Goal: Task Accomplishment & Management: Use online tool/utility

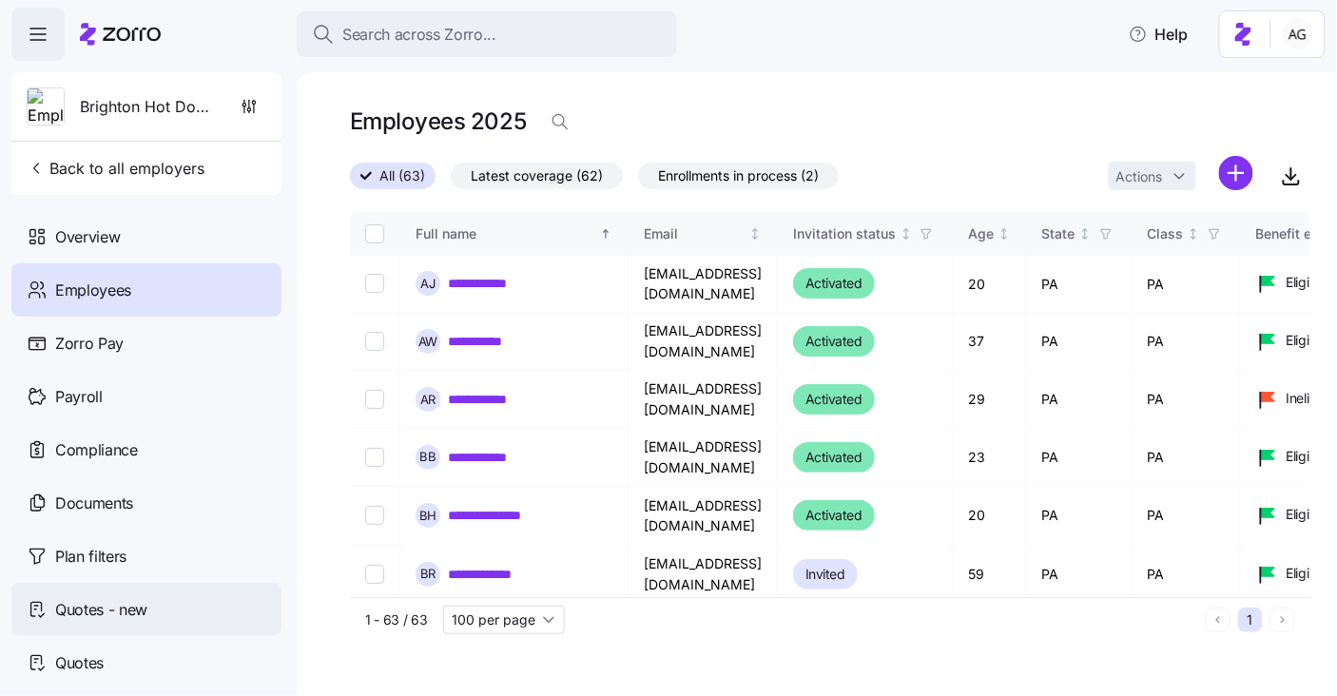
click at [128, 598] on span "Quotes - new" at bounding box center [101, 610] width 92 height 24
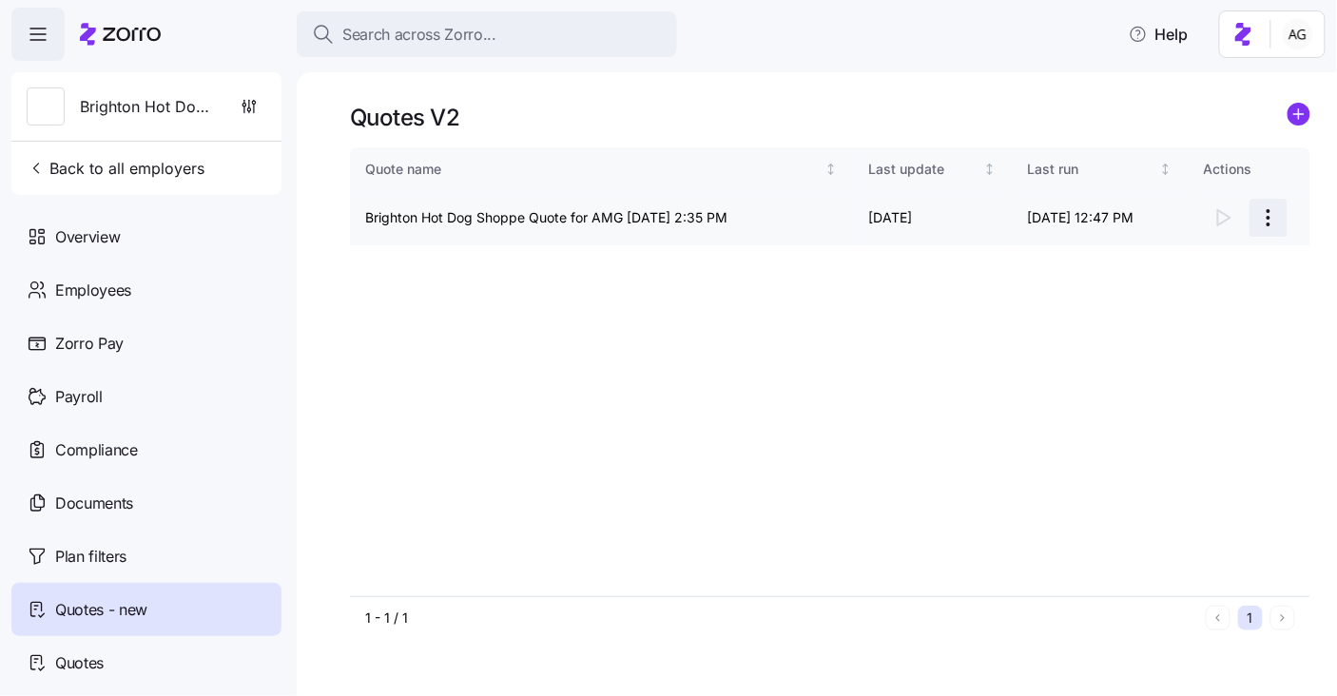
click at [1281, 215] on html "Search across Zorro... Help Brighton Hot Dog Shoppe Back to all employers Overv…" at bounding box center [668, 342] width 1337 height 685
click at [1220, 217] on html "Search across Zorro... Help Brighton Hot Dog Shoppe Back to all employers Overv…" at bounding box center [668, 342] width 1337 height 685
click at [1220, 217] on div at bounding box center [1249, 218] width 91 height 38
click at [1080, 218] on td "10/06/2025 12:47 PM" at bounding box center [1101, 218] width 177 height 54
click at [1044, 224] on td "10/06/2025 12:47 PM" at bounding box center [1101, 218] width 177 height 54
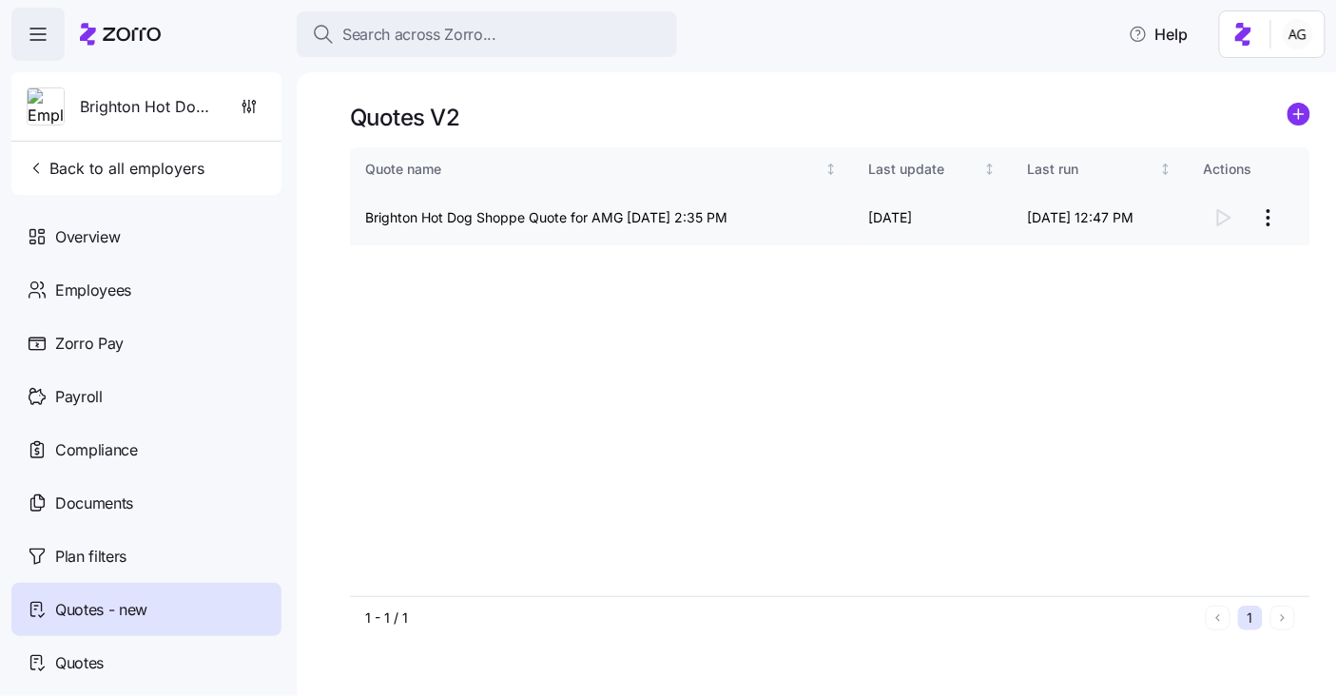
click at [1223, 222] on div at bounding box center [1249, 218] width 91 height 38
click at [1277, 219] on html "Search across Zorro... Help Brighton Hot Dog Shoppe Back to all employers Overv…" at bounding box center [668, 342] width 1337 height 685
click at [1234, 256] on div "Continue setup" at bounding box center [1192, 264] width 175 height 30
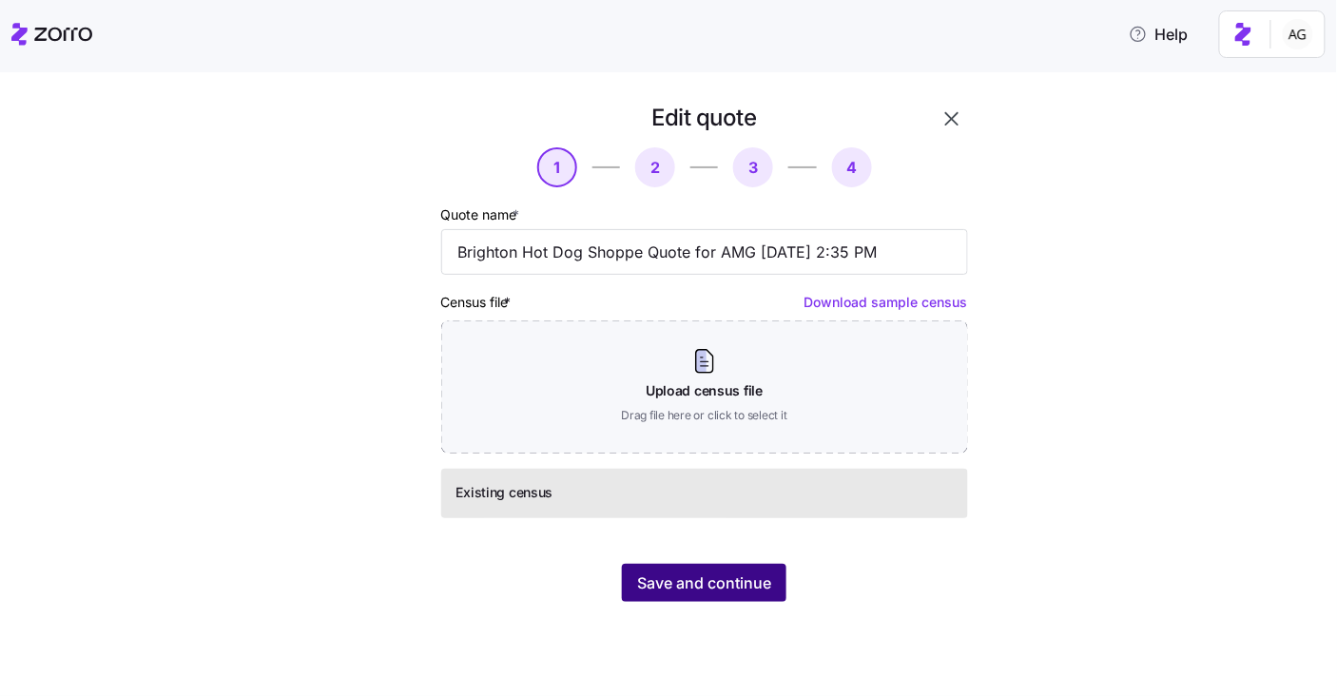
click at [736, 585] on span "Save and continue" at bounding box center [704, 583] width 134 height 23
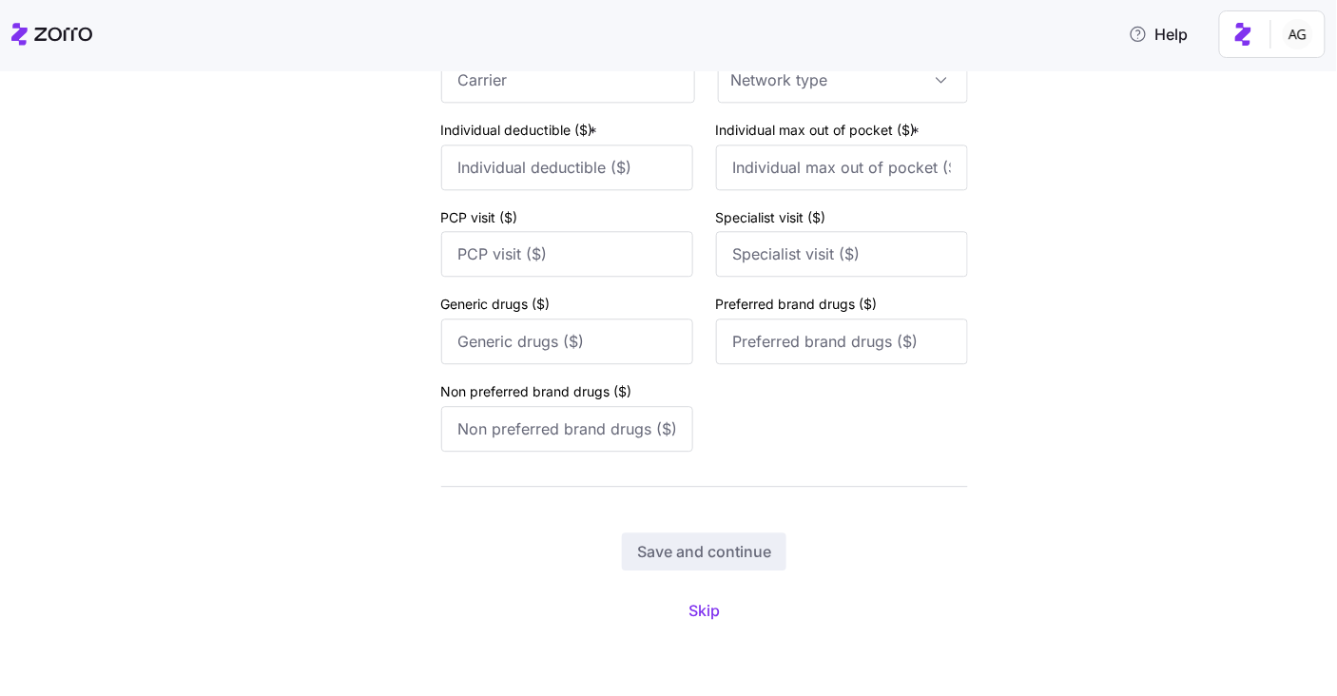
scroll to position [11324, 0]
click at [720, 609] on button "Skip" at bounding box center [704, 611] width 62 height 34
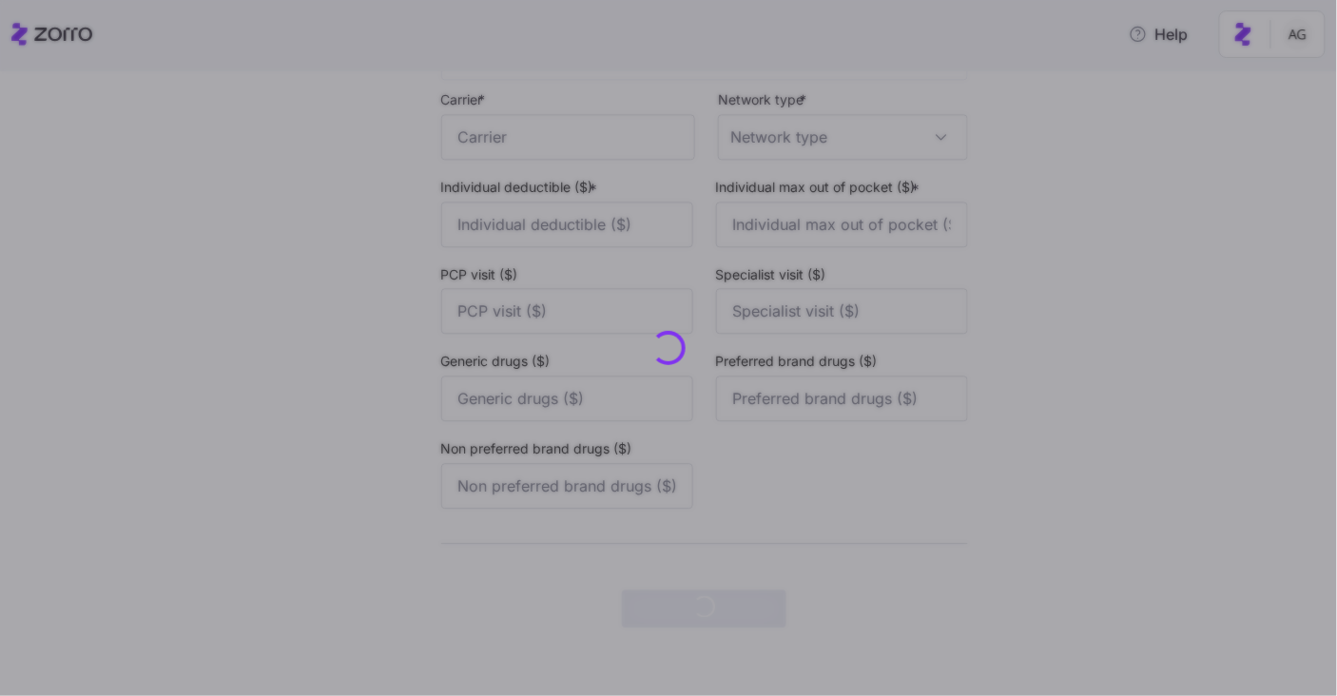
scroll to position [0, 0]
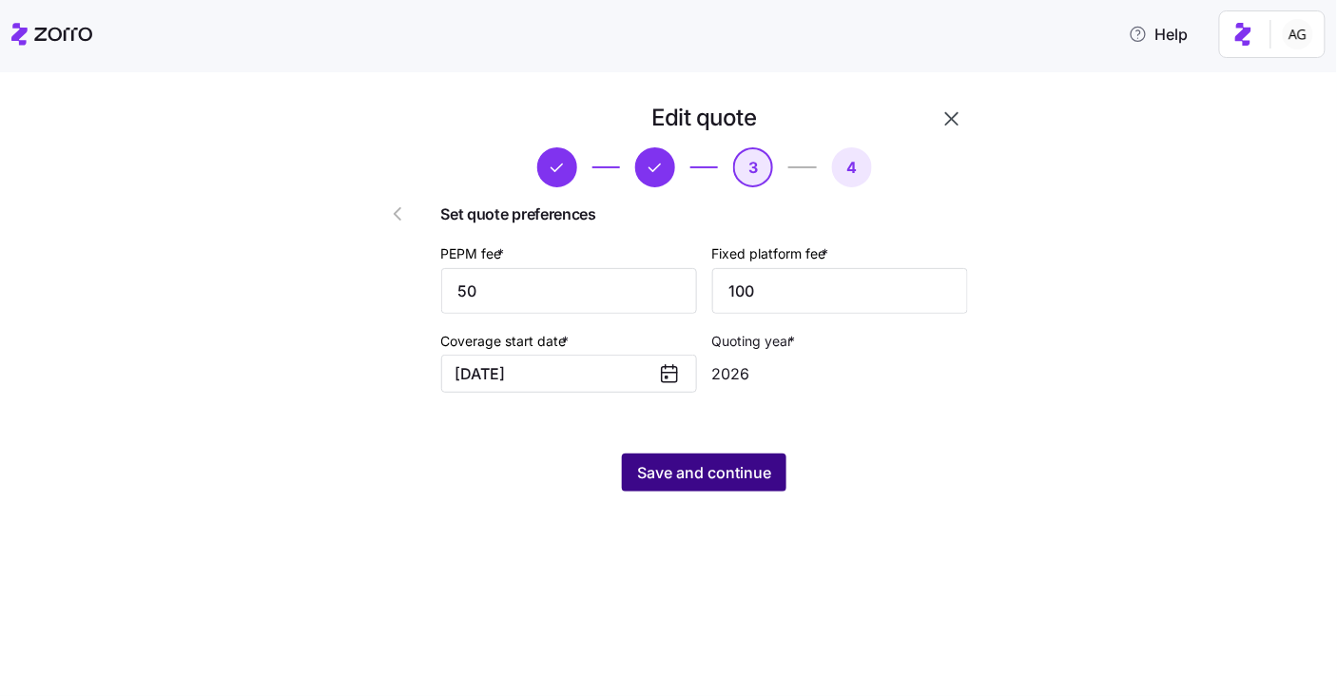
click at [719, 466] on span "Save and continue" at bounding box center [704, 472] width 134 height 23
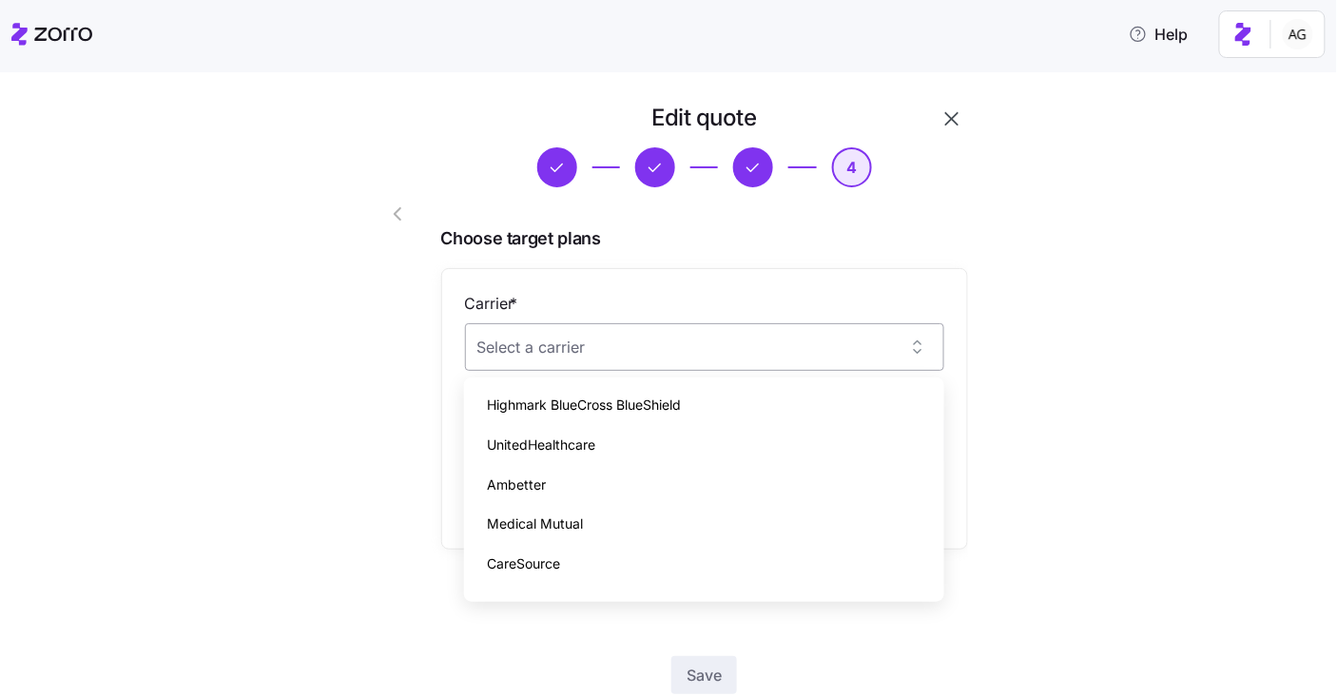
click at [856, 337] on input "Carrier *" at bounding box center [704, 347] width 479 height 48
click at [805, 390] on div "Highmark BlueCross BlueShield" at bounding box center [704, 405] width 465 height 40
type input "Highmark BlueCross BlueShield"
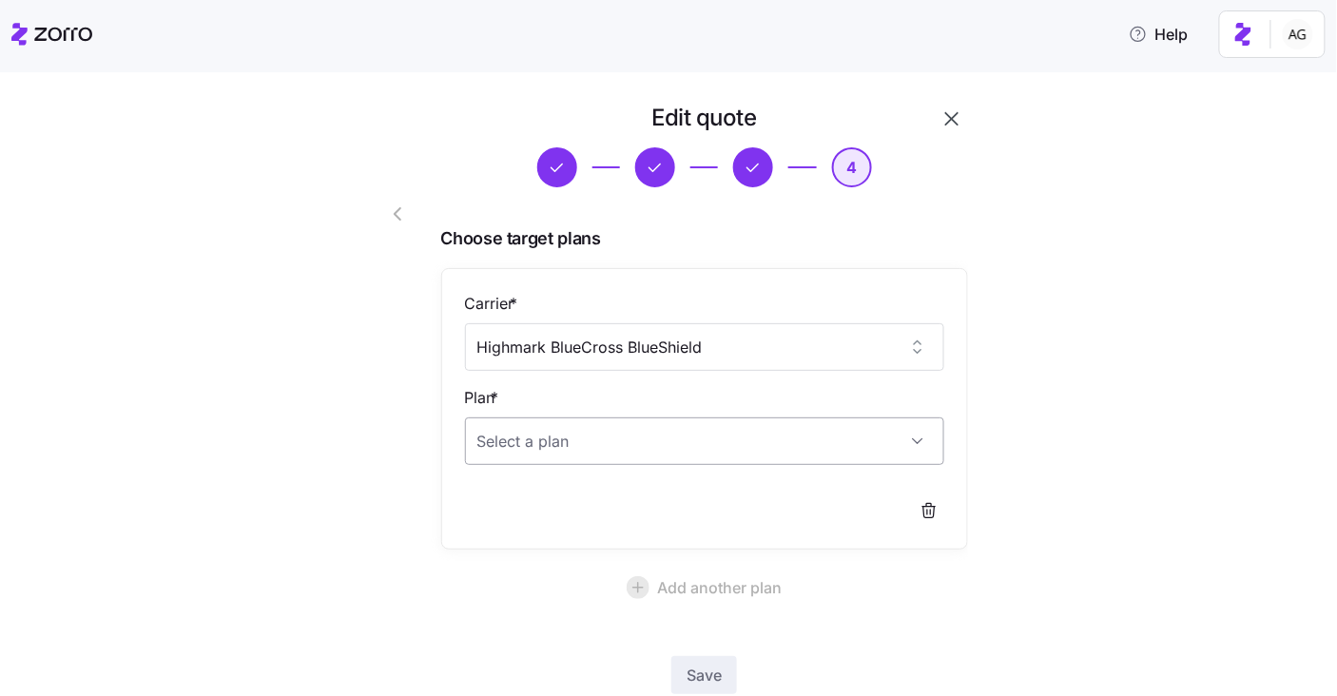
click at [743, 427] on input "Plan *" at bounding box center [704, 442] width 479 height 48
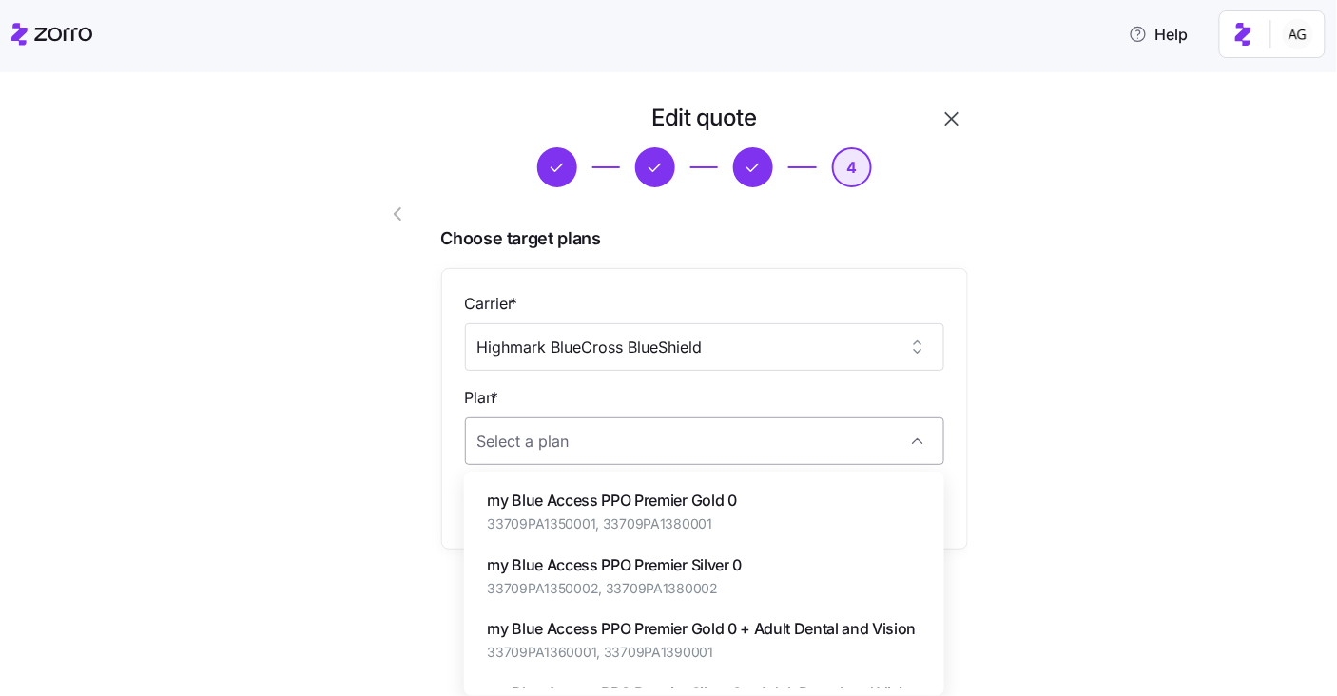
click at [736, 452] on input "Plan *" at bounding box center [704, 442] width 479 height 48
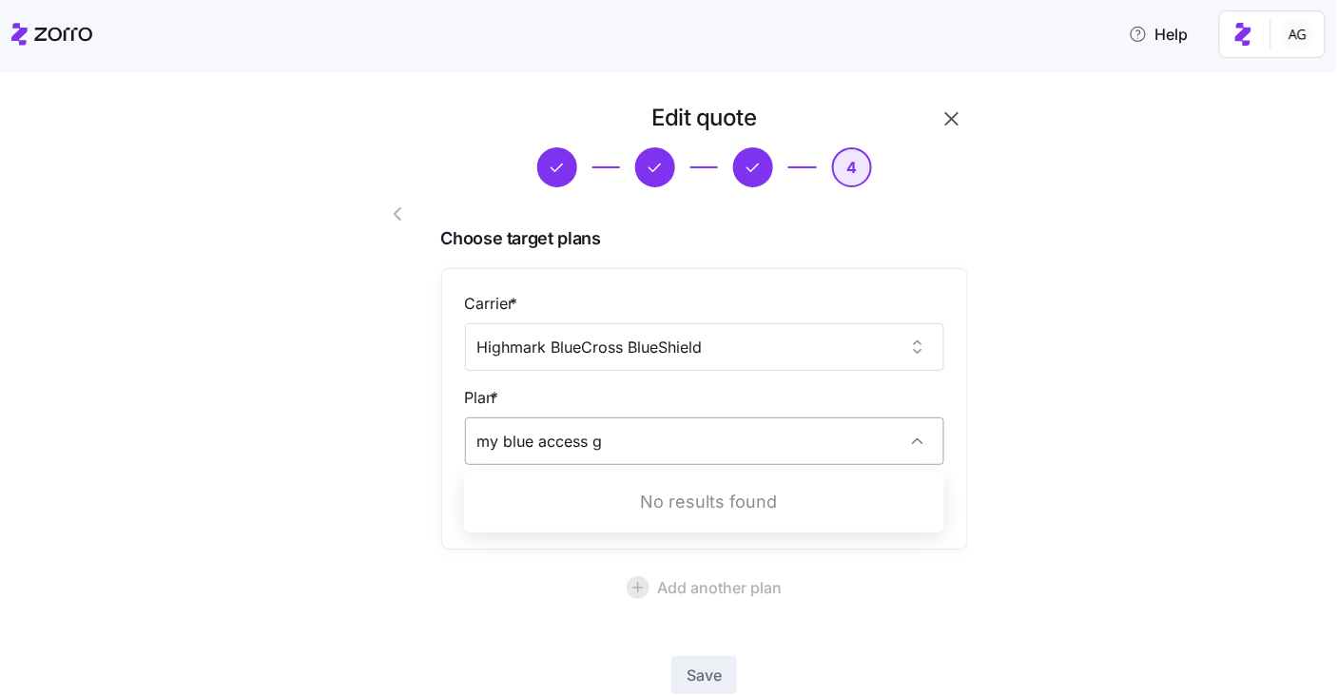
type input "my blue access"
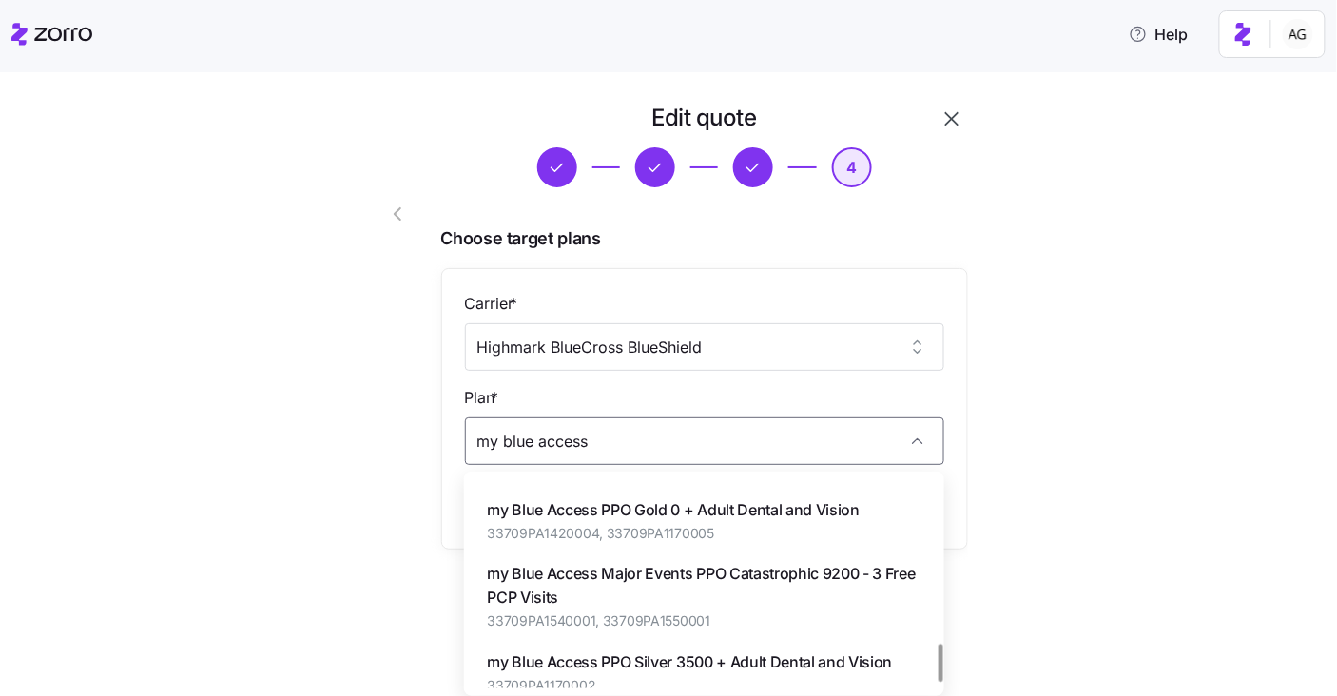
scroll to position [895, 0]
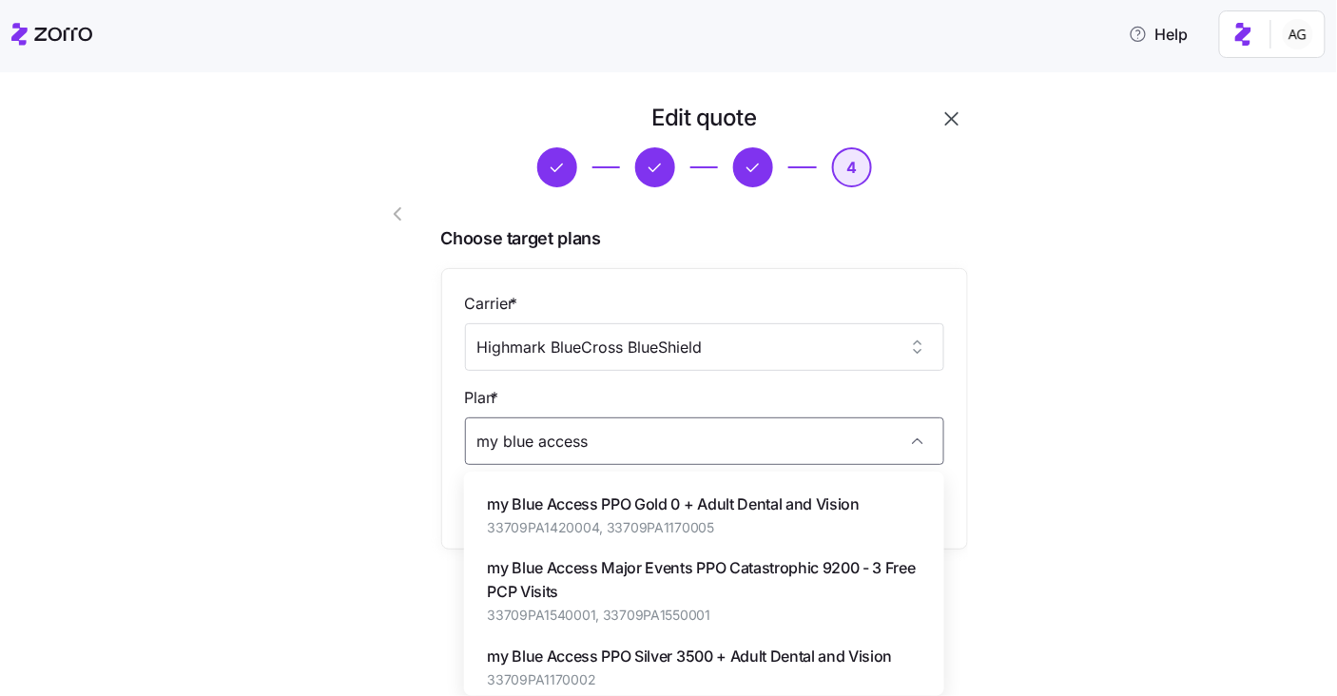
drag, startPoint x: 592, startPoint y: 441, endPoint x: 453, endPoint y: 445, distance: 138.9
click at [453, 445] on div "Carrier * Highmark BlueCross BlueShield Plan * my blue access" at bounding box center [704, 409] width 527 height 282
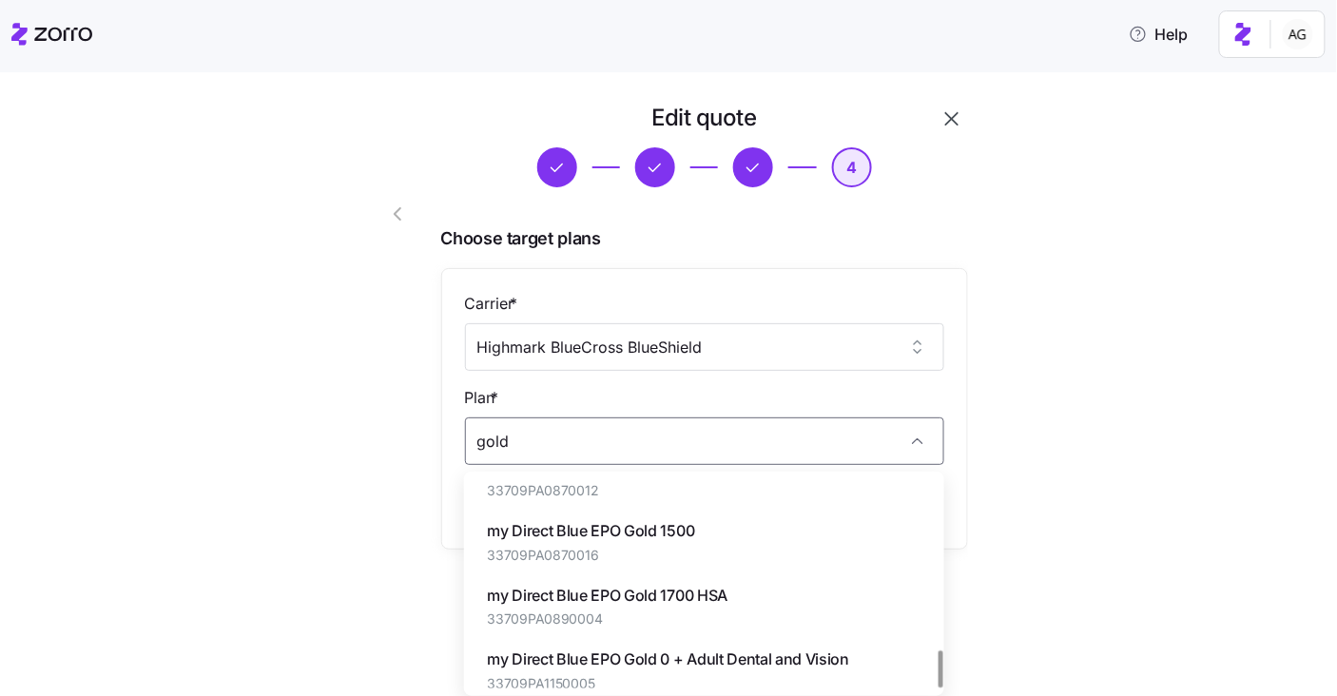
scroll to position [945, 0]
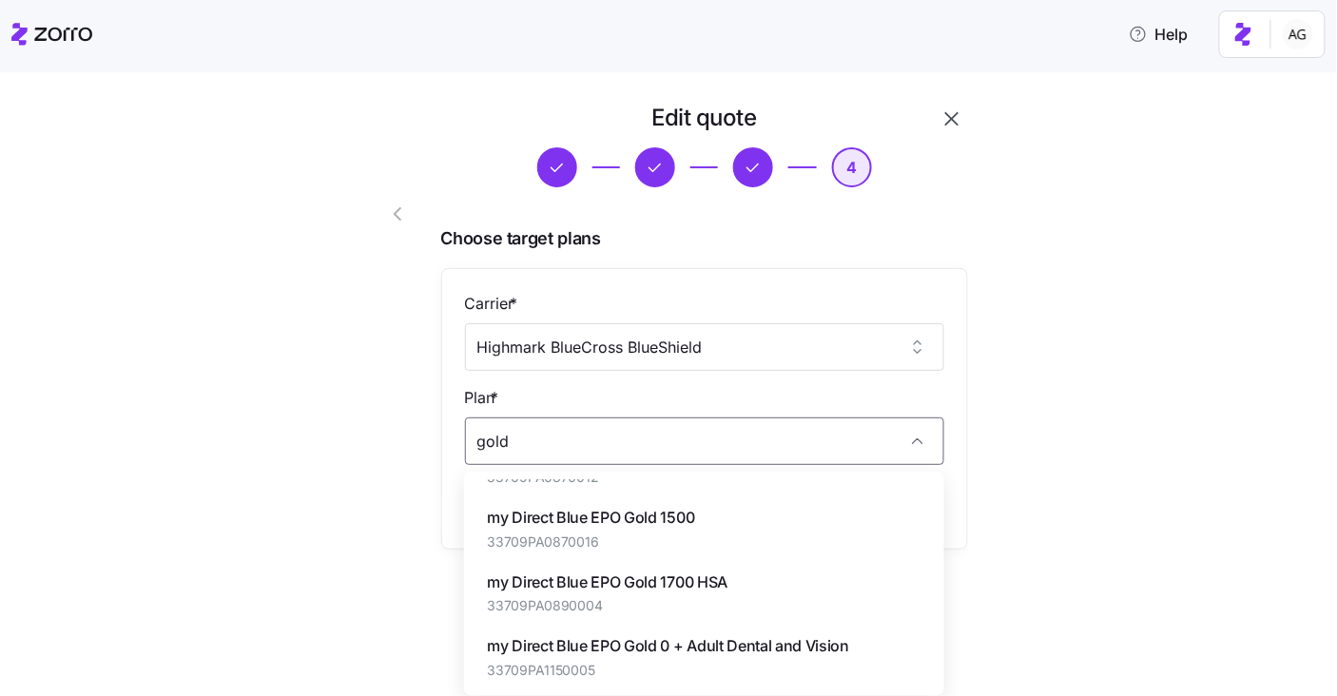
click at [658, 523] on span "my Direct Blue EPO Gold 1500" at bounding box center [590, 518] width 207 height 24
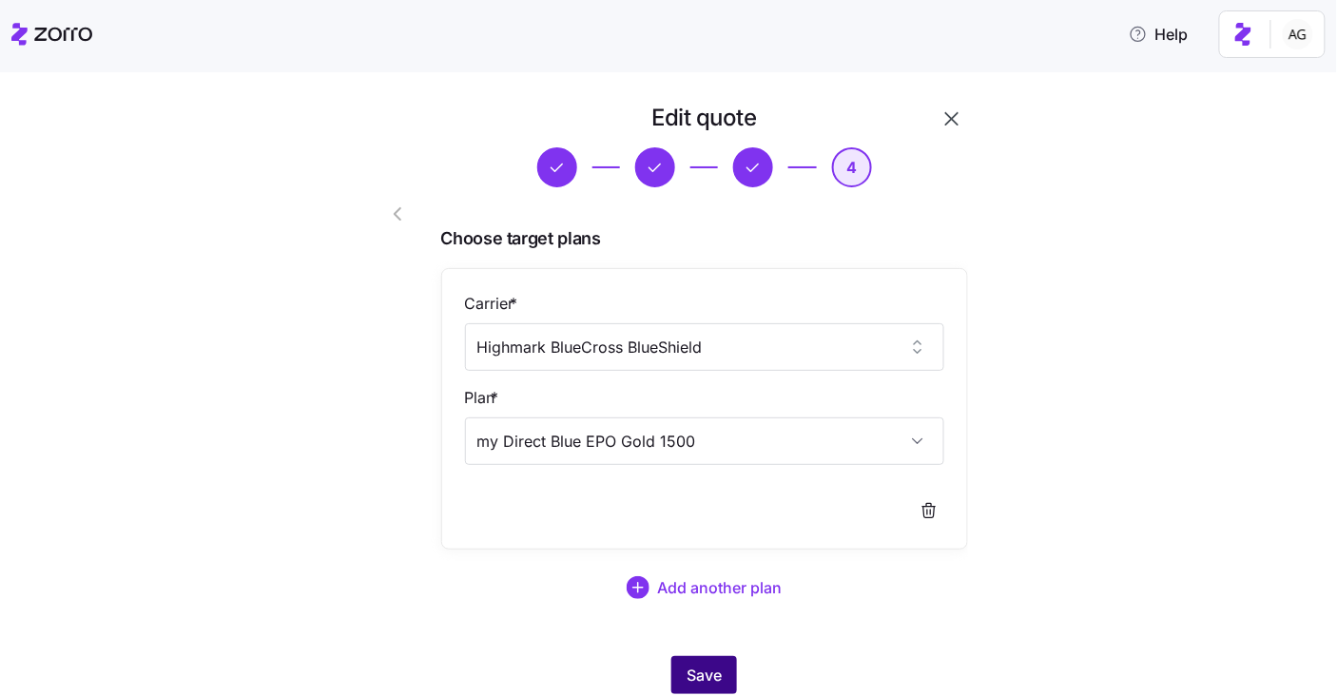
type input "my Direct Blue EPO Gold 1500"
click at [712, 674] on span "Save" at bounding box center [704, 675] width 35 height 23
